Goal: Find specific page/section: Find specific page/section

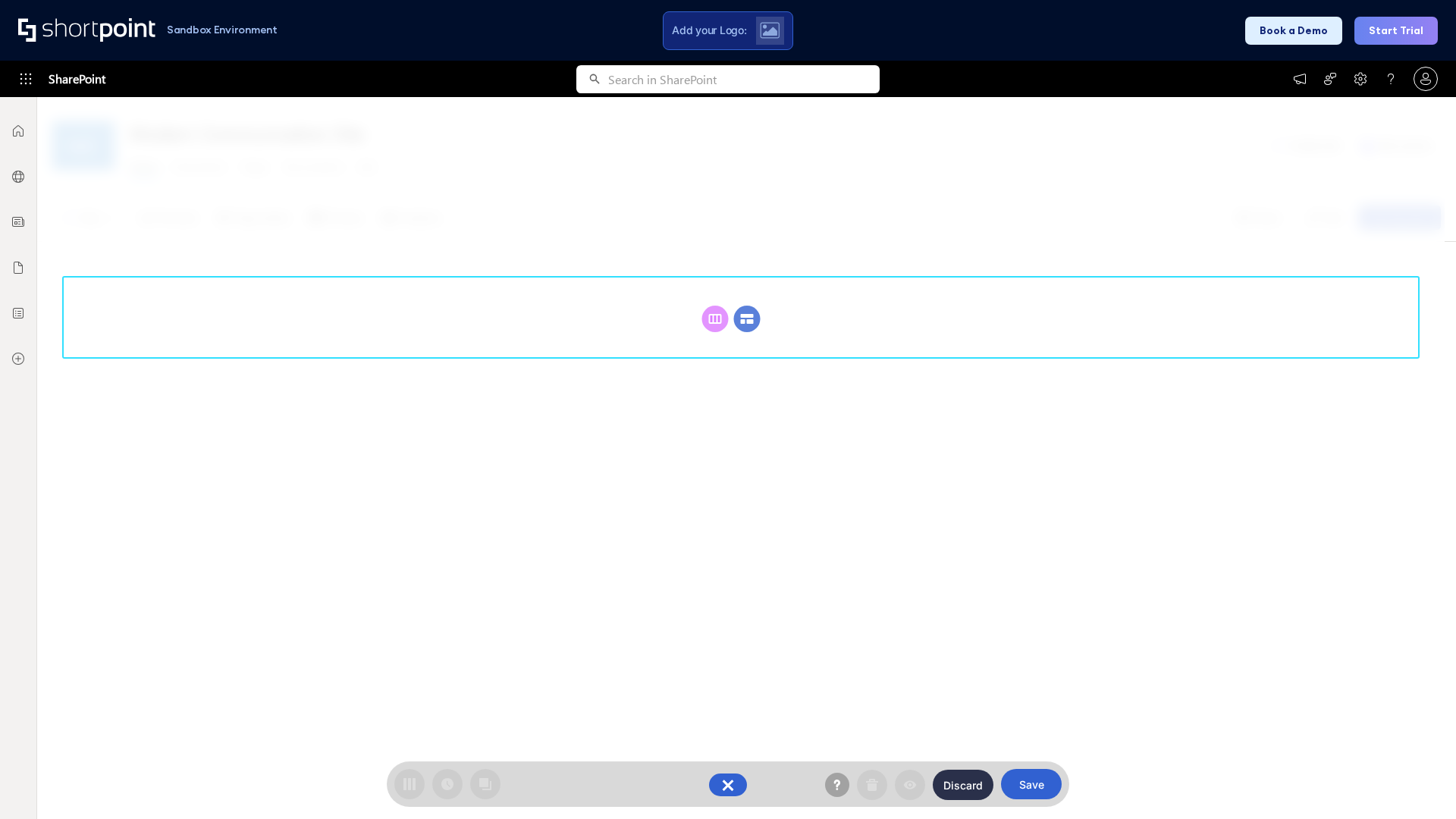
click at [747, 319] on circle at bounding box center [747, 319] width 27 height 27
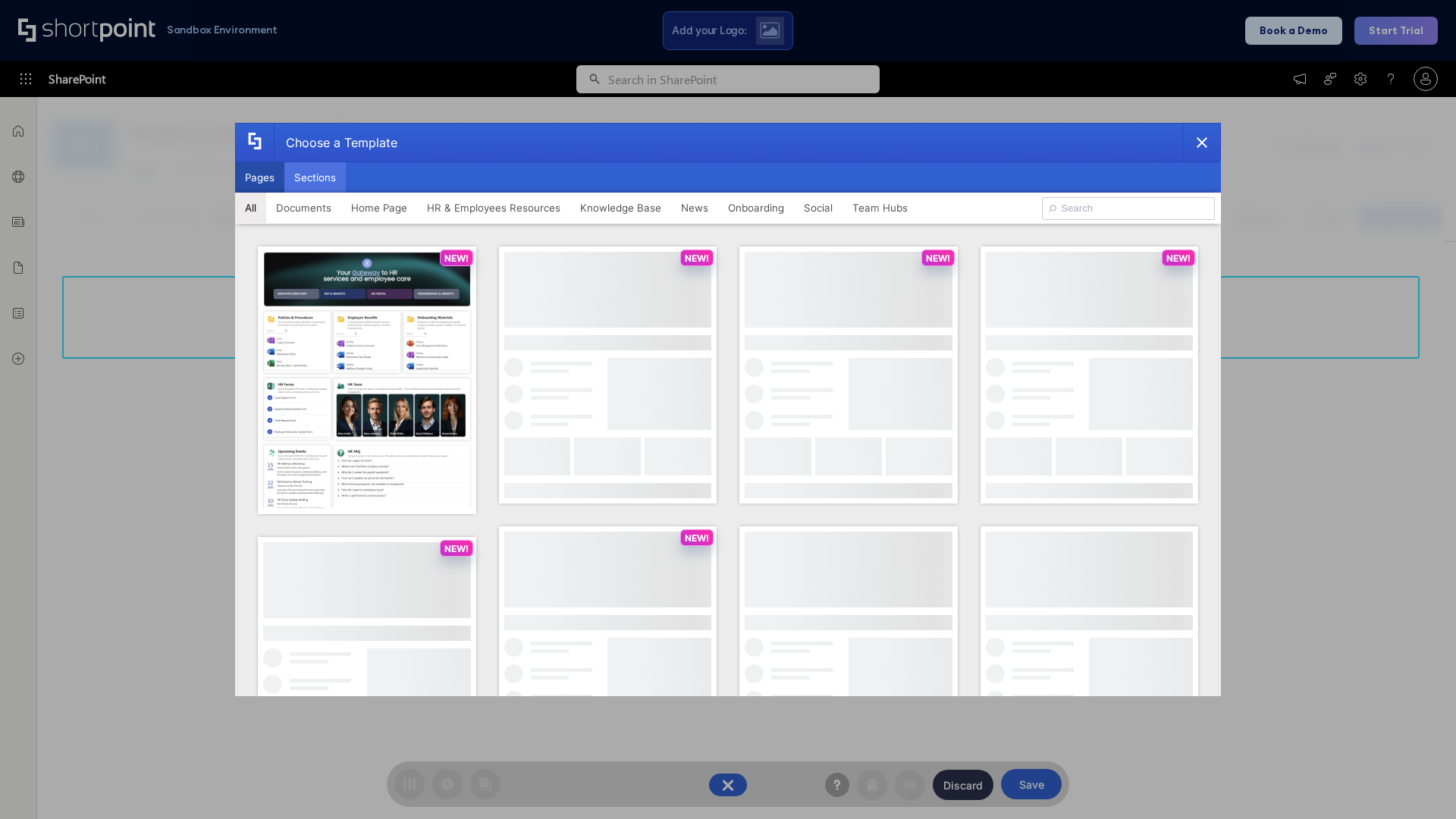
click at [314, 177] on button "Sections" at bounding box center [314, 177] width 61 height 30
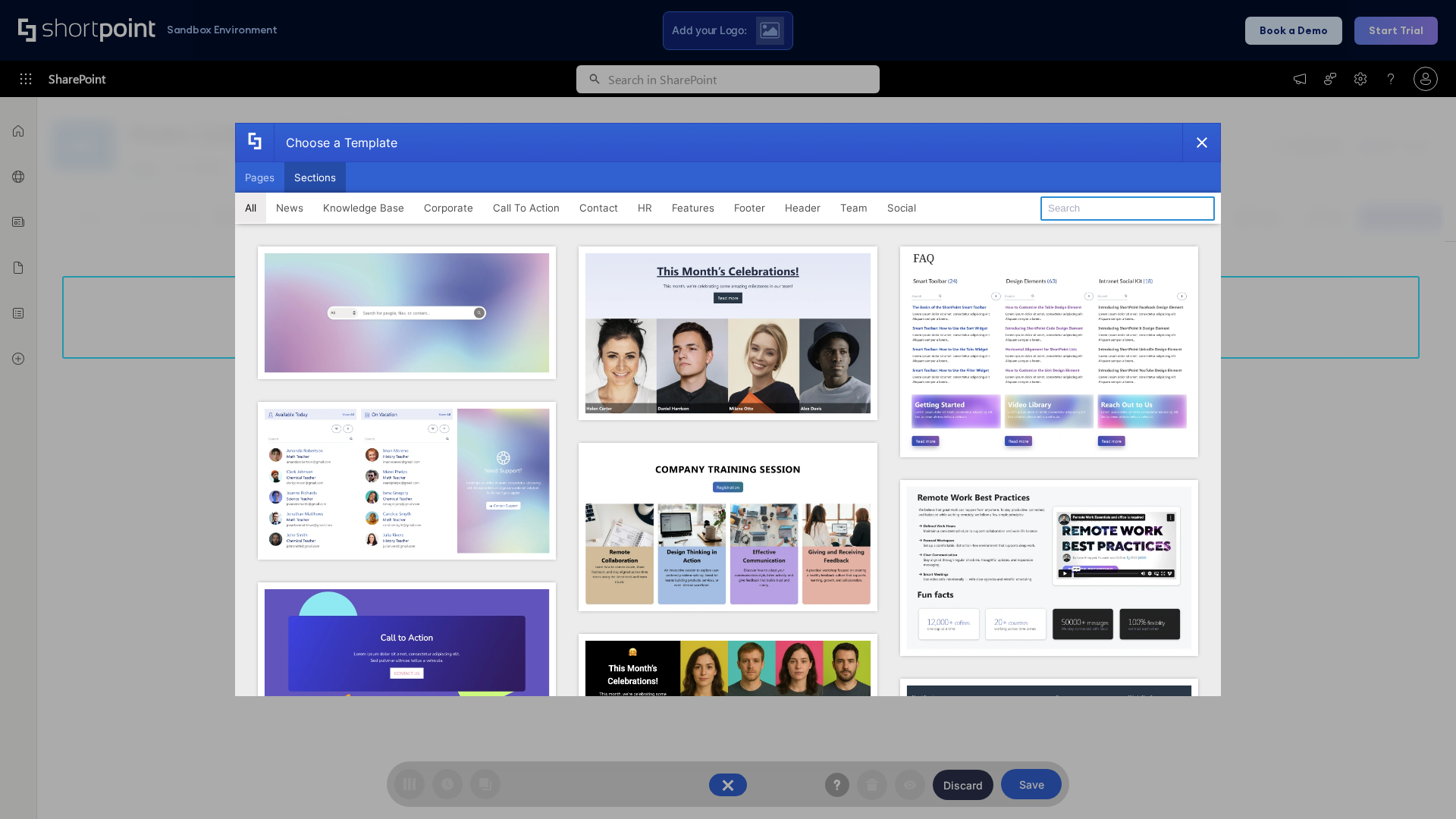
type input "Events"
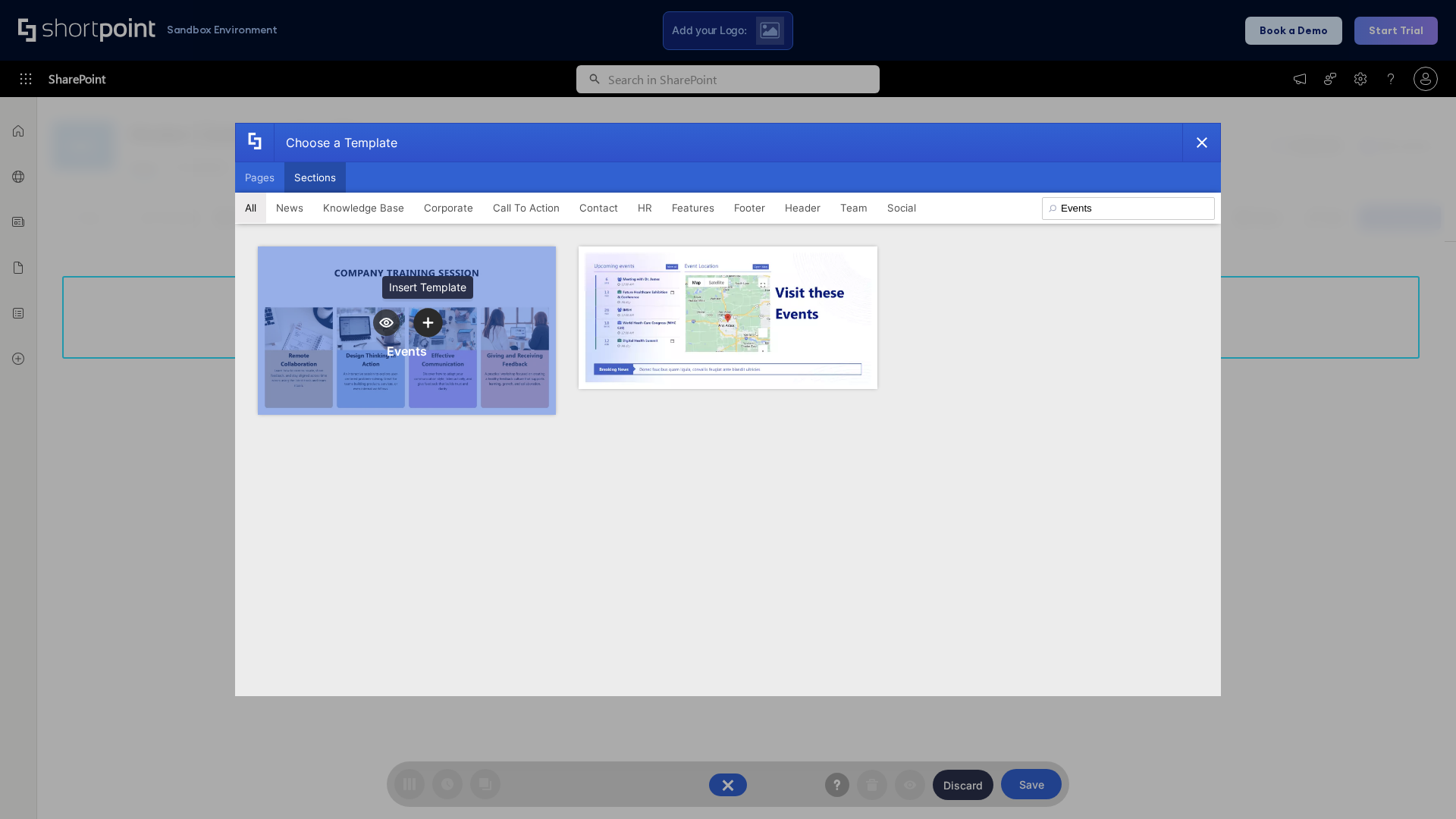
click at [427, 322] on icon "template selector" at bounding box center [427, 323] width 10 height 10
